Goal: Book appointment/travel/reservation

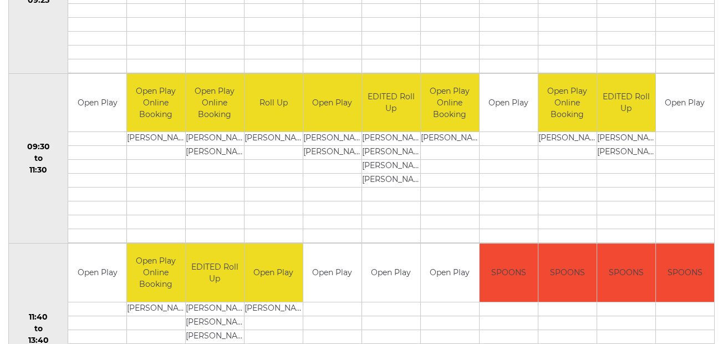
scroll to position [166, 0]
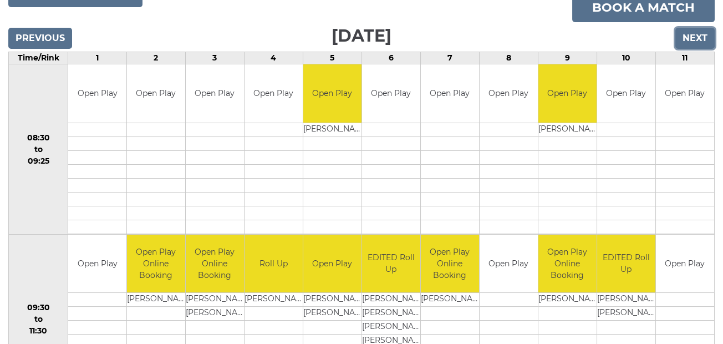
click at [690, 37] on input "Next" at bounding box center [694, 38] width 39 height 21
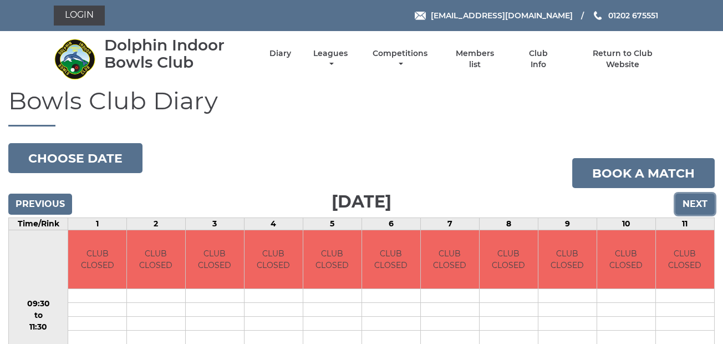
click at [689, 195] on input "Next" at bounding box center [694, 204] width 39 height 21
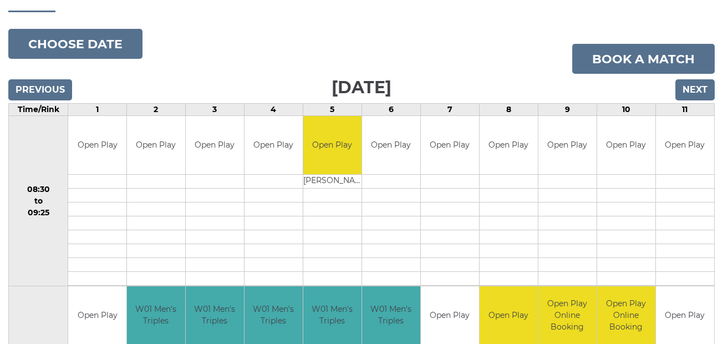
scroll to position [111, 0]
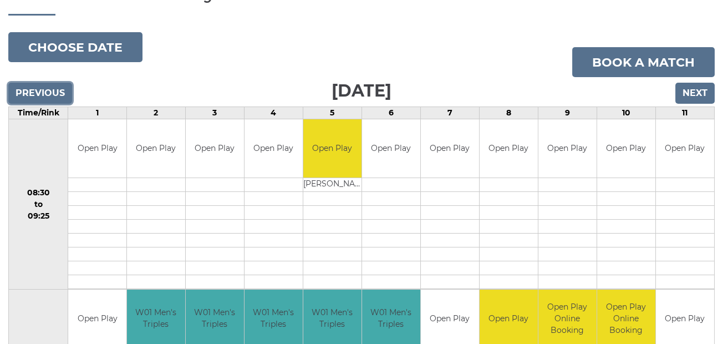
click at [42, 94] on input "Previous" at bounding box center [40, 93] width 64 height 21
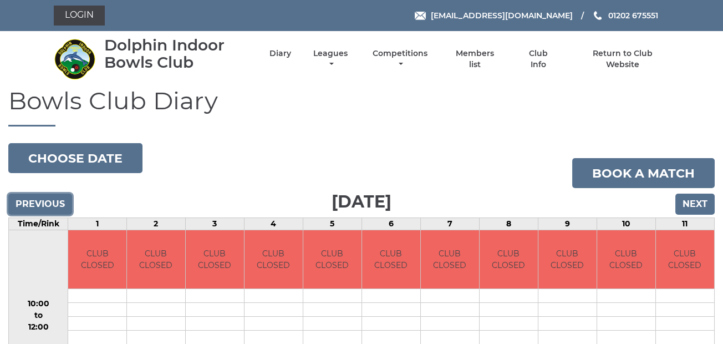
click at [40, 202] on input "Previous" at bounding box center [40, 204] width 64 height 21
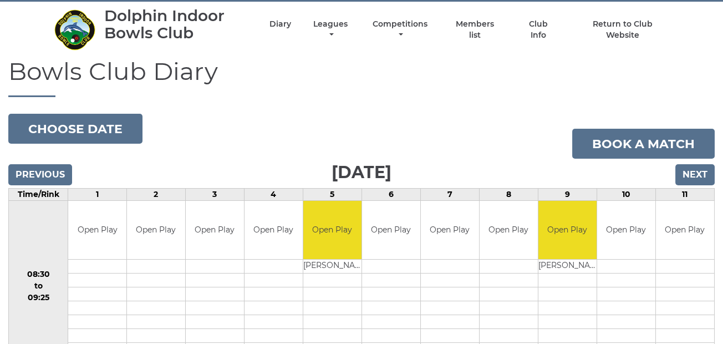
scroll to position [55, 0]
